Goal: Check status: Check status

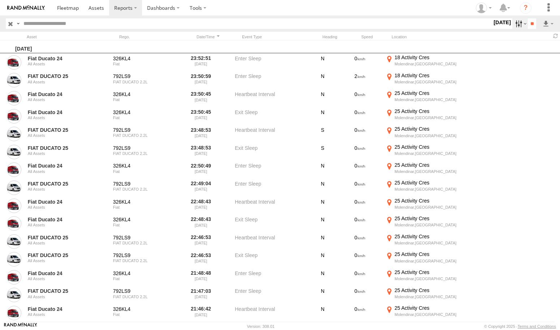
click at [515, 26] on label at bounding box center [520, 23] width 16 height 10
click at [0, 0] on label at bounding box center [0, 0] width 0 height 0
click at [530, 22] on input "**" at bounding box center [531, 23] width 8 height 10
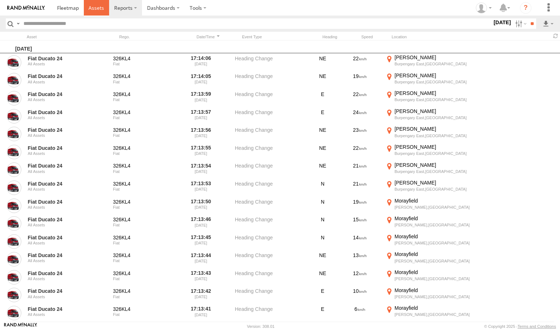
click at [93, 10] on span at bounding box center [96, 7] width 16 height 7
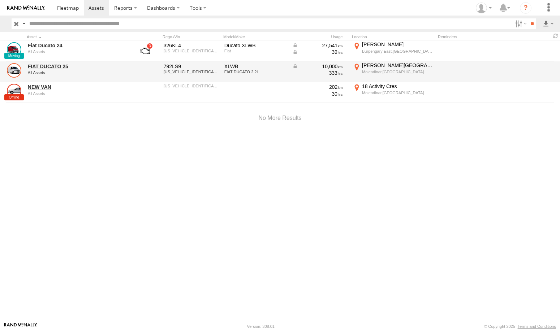
click at [13, 70] on link at bounding box center [14, 70] width 14 height 14
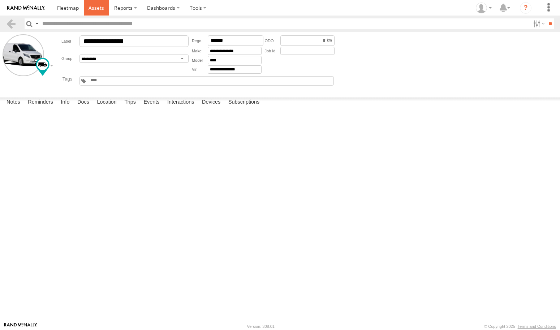
click at [98, 9] on span at bounding box center [96, 7] width 16 height 7
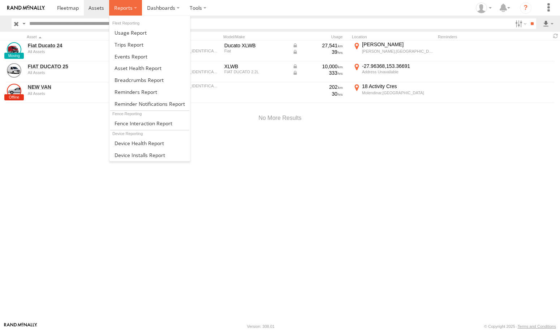
click at [127, 6] on span at bounding box center [123, 7] width 18 height 7
click at [130, 44] on span at bounding box center [128, 44] width 29 height 7
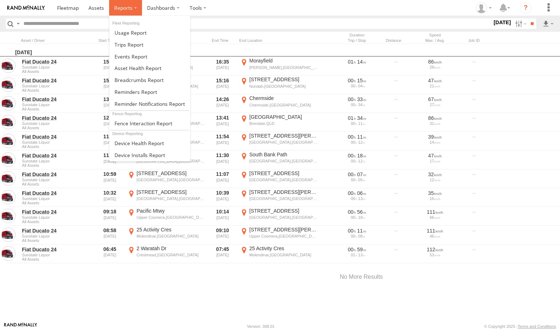
click at [136, 9] on label at bounding box center [125, 8] width 33 height 16
click at [135, 53] on span at bounding box center [130, 56] width 33 height 7
